Goal: Navigation & Orientation: Understand site structure

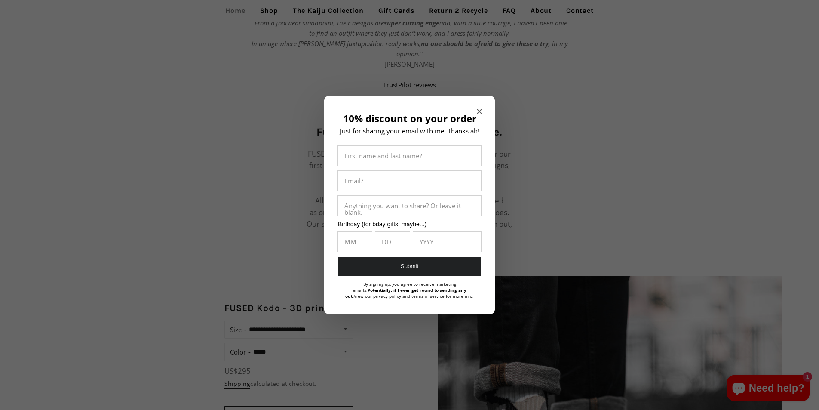
scroll to position [483, 0]
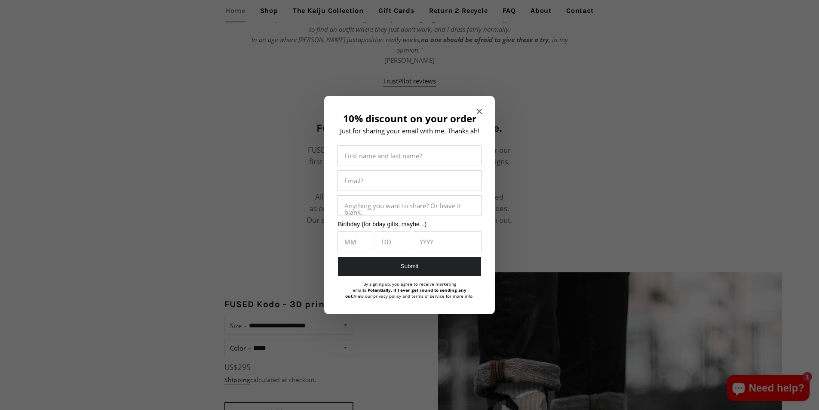
click at [254, 310] on div at bounding box center [409, 205] width 819 height 410
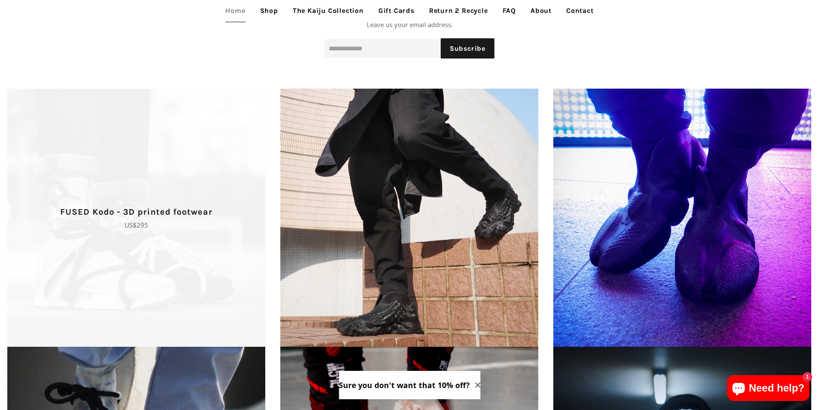
scroll to position [1140, 0]
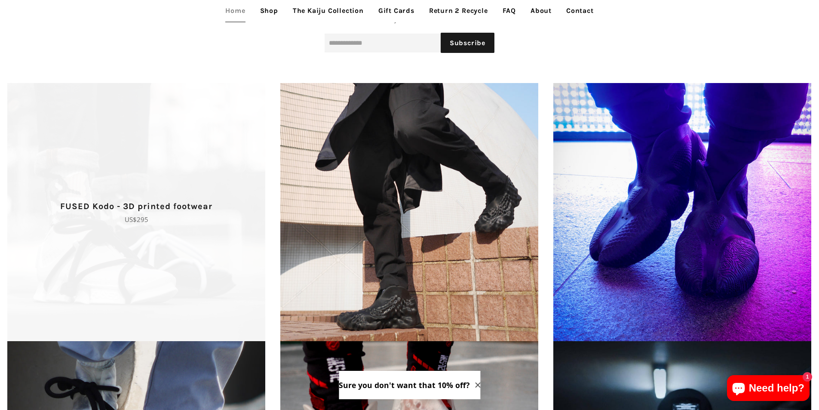
click at [256, 297] on span "FUSED Kodo - 3D printed footwear Regular price US$295" at bounding box center [136, 212] width 273 height 258
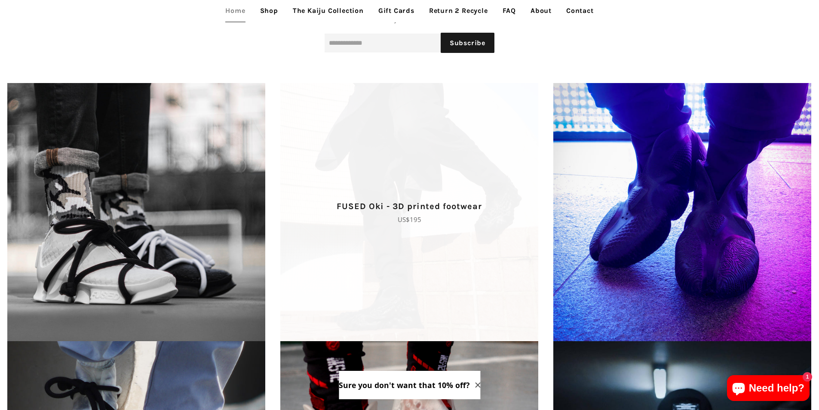
click at [344, 113] on span "FUSED Oki - 3D printed footwear Regular price US$195" at bounding box center [409, 212] width 273 height 258
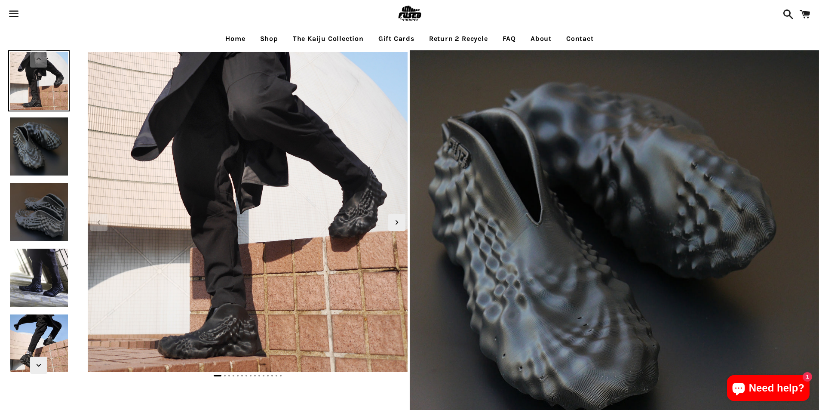
click at [436, 43] on link "Return 2 Recycle" at bounding box center [458, 38] width 72 height 21
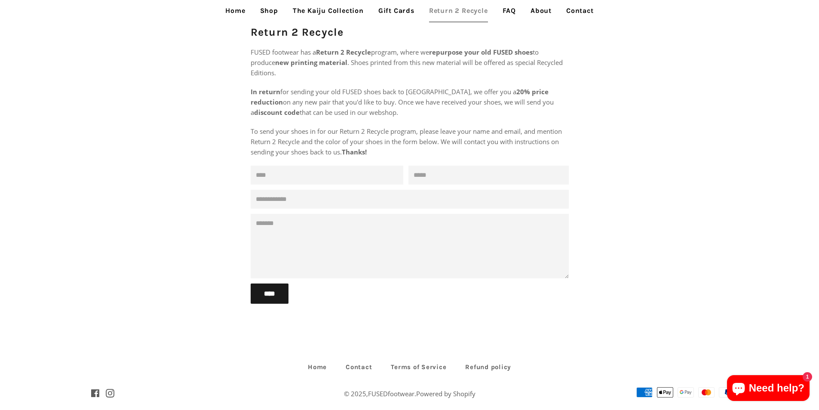
scroll to position [64, 0]
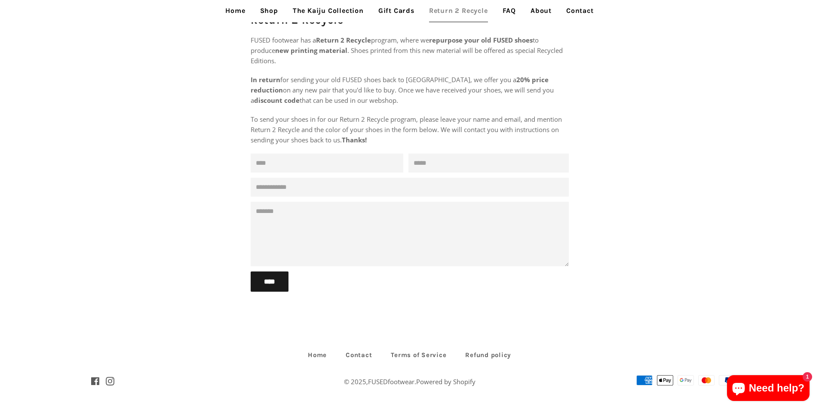
click at [254, 14] on link "Shop" at bounding box center [269, 10] width 31 height 21
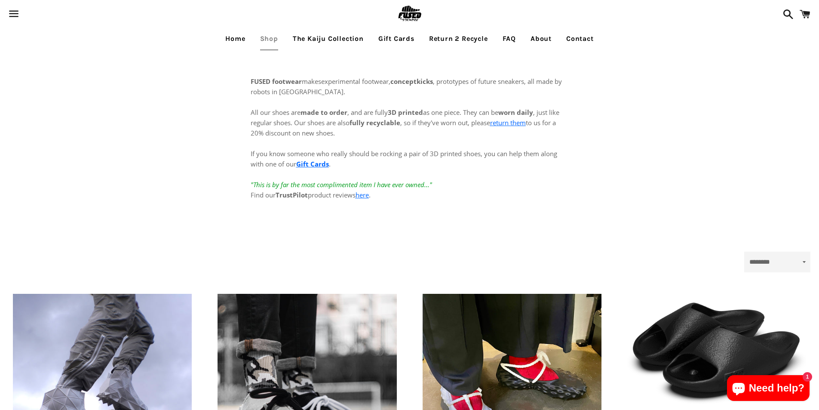
click at [535, 35] on link "About" at bounding box center [541, 38] width 34 height 21
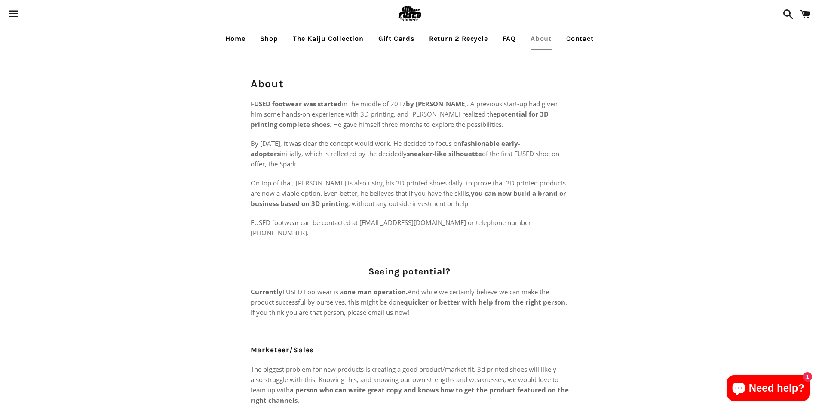
click at [801, 23] on span at bounding box center [804, 14] width 19 height 26
